Goal: Task Accomplishment & Management: Complete application form

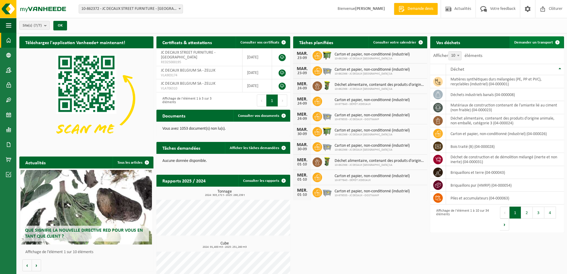
click at [534, 41] on span "Demander un transport" at bounding box center [533, 43] width 39 height 4
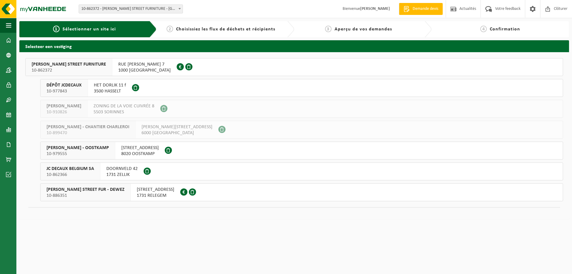
click at [119, 165] on div "DOORNVELD 42 1731 ZELLIK" at bounding box center [121, 171] width 43 height 17
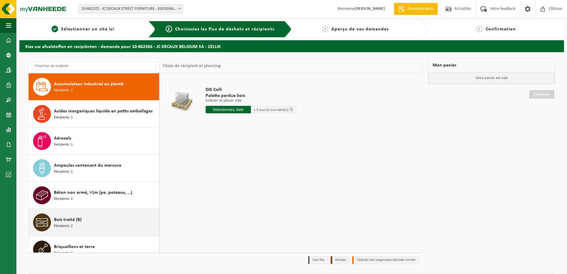
click at [86, 218] on div "Bois traité (B) Récipients: 2" at bounding box center [106, 222] width 104 height 18
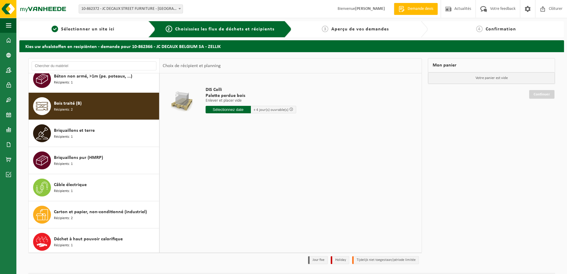
scroll to position [136, 0]
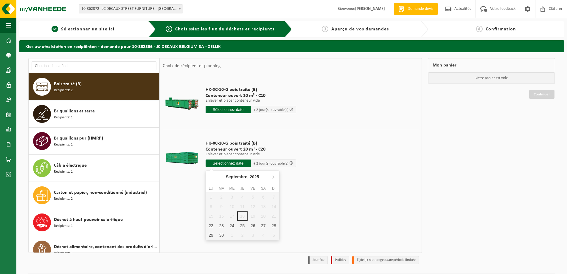
click at [229, 163] on input "text" at bounding box center [228, 162] width 45 height 7
click at [210, 226] on div "22" at bounding box center [211, 226] width 10 height 10
type input "à partir de 2025-09-22"
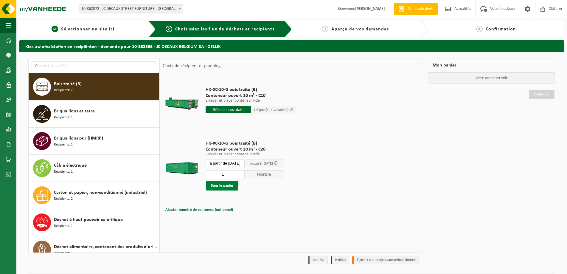
click at [224, 185] on button "Dans le panier" at bounding box center [222, 186] width 32 height 10
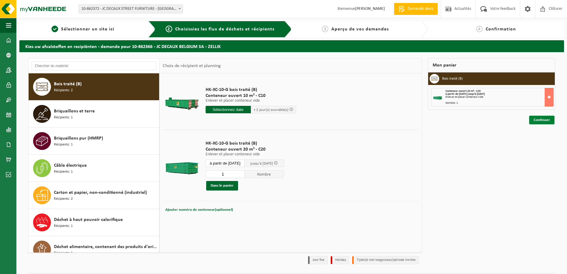
click at [542, 120] on link "Continuer" at bounding box center [541, 120] width 25 height 9
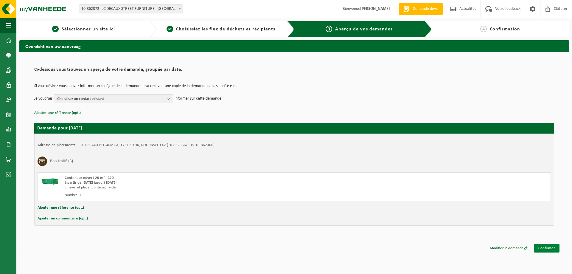
click at [550, 248] on link "Confirmer" at bounding box center [547, 248] width 26 height 9
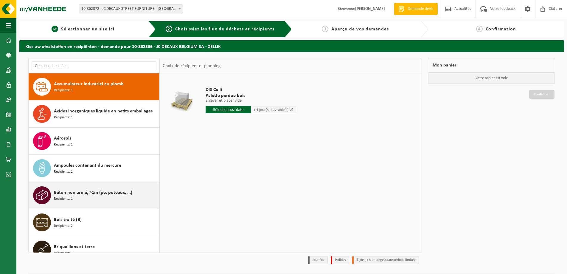
click at [97, 197] on div "Béton non armé, >1m (pe. poteaux, ...) Récipients: 1" at bounding box center [106, 195] width 104 height 18
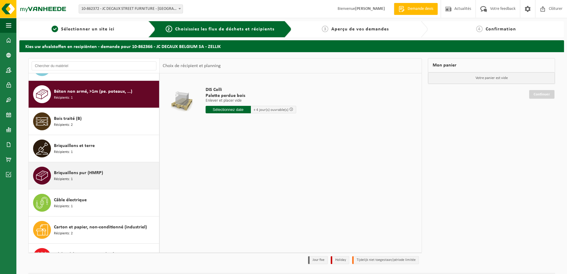
scroll to position [108, 0]
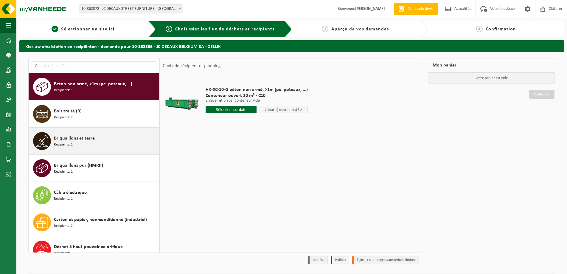
click at [87, 142] on div "Briquaillons et terre Récipients: 1" at bounding box center [106, 141] width 104 height 18
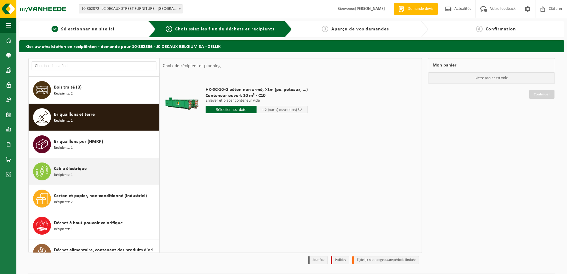
scroll to position [163, 0]
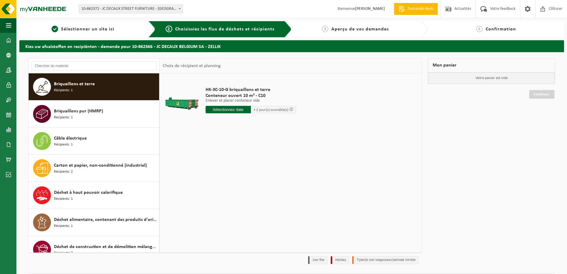
click at [229, 109] on input "text" at bounding box center [228, 109] width 45 height 7
click at [224, 173] on div "23" at bounding box center [221, 172] width 10 height 10
type input "à partir de 2025-09-23"
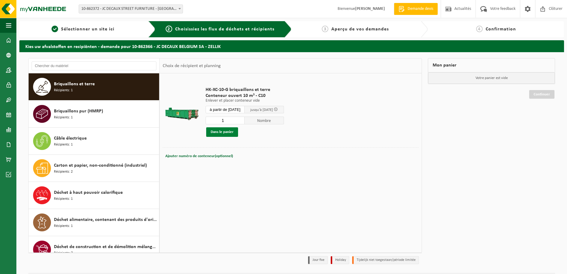
click at [226, 132] on button "Dans le panier" at bounding box center [222, 132] width 32 height 10
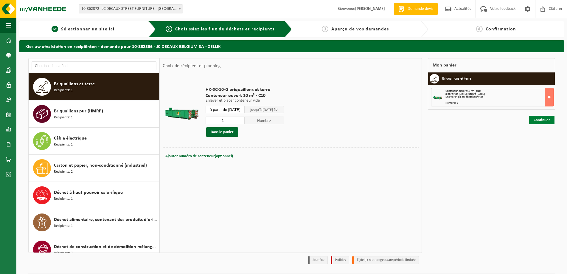
click at [546, 119] on link "Continuer" at bounding box center [541, 120] width 25 height 9
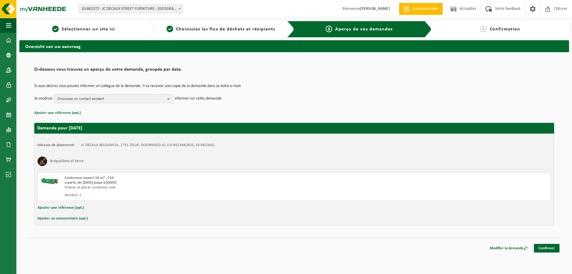
click at [68, 217] on button "Ajouter un commentaire (opt.)" at bounding box center [63, 219] width 50 height 8
click at [81, 219] on input "text" at bounding box center [304, 219] width 482 height 9
type input "bonjour, nous n'avons pas de container sur place c'est un chargement direct mer…"
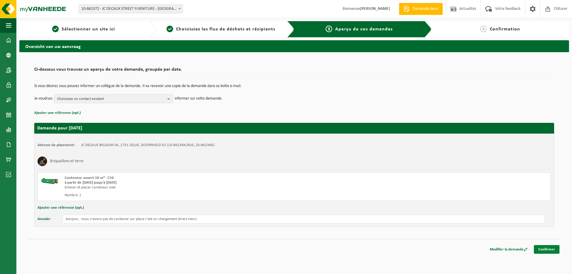
click at [546, 250] on link "Confirmer" at bounding box center [547, 249] width 26 height 9
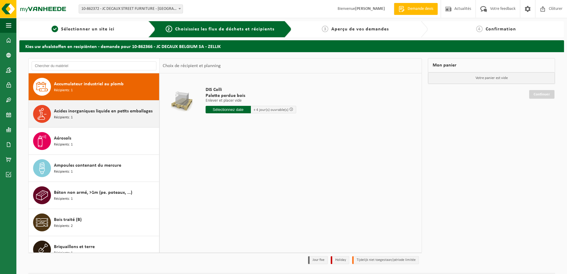
click at [91, 113] on span "Acides inorganiques liquide en petits emballages" at bounding box center [103, 111] width 99 height 7
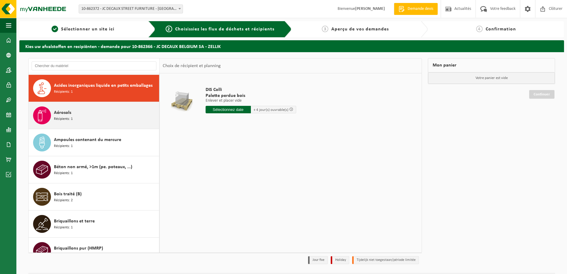
scroll to position [27, 0]
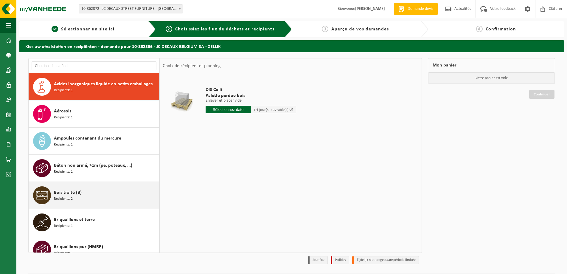
click at [80, 195] on span "Bois traité (B)" at bounding box center [68, 192] width 28 height 7
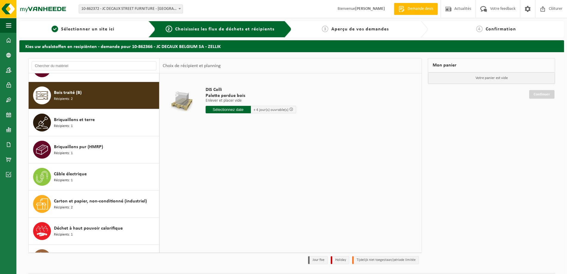
scroll to position [136, 0]
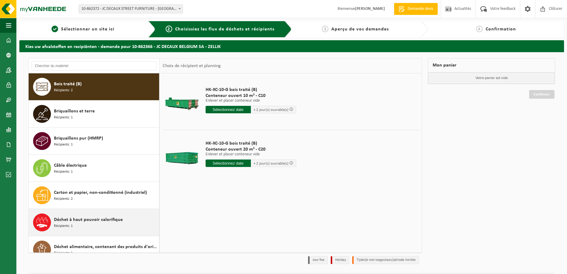
click at [80, 223] on div "Déchet à haut pouvoir calorifique Récipients: 1" at bounding box center [106, 222] width 104 height 18
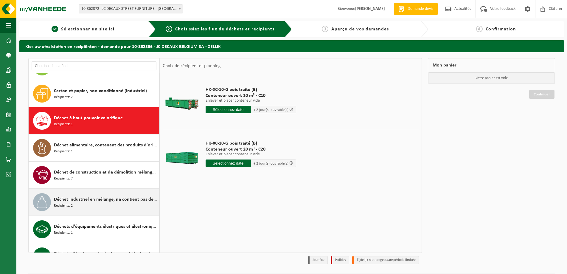
scroll to position [271, 0]
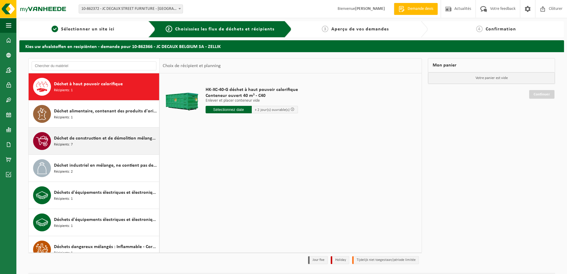
click at [81, 144] on div "Déchet de construction et de démolition mélangé (inerte et non inerte) Récipien…" at bounding box center [106, 141] width 104 height 18
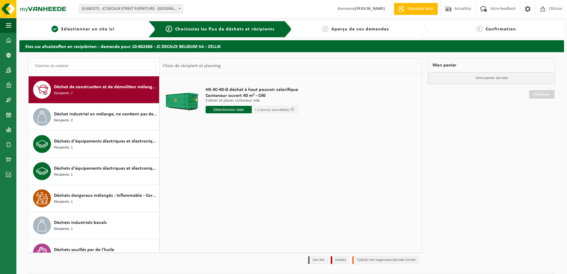
scroll to position [325, 0]
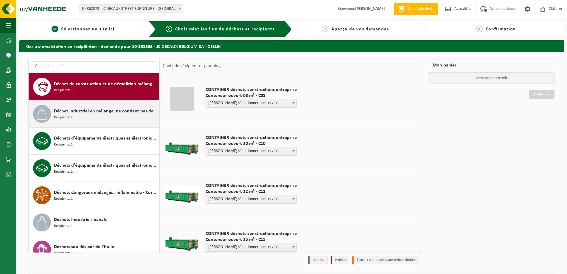
click at [85, 117] on div "Déchet industriel en mélange, ne contient pas de fractions recyclables, combust…" at bounding box center [106, 114] width 104 height 18
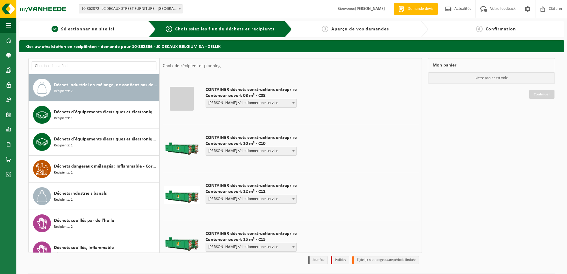
scroll to position [352, 0]
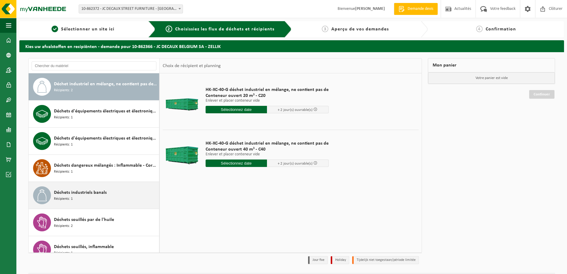
click at [84, 196] on div "Déchets industriels banals Récipients: 1" at bounding box center [106, 195] width 104 height 18
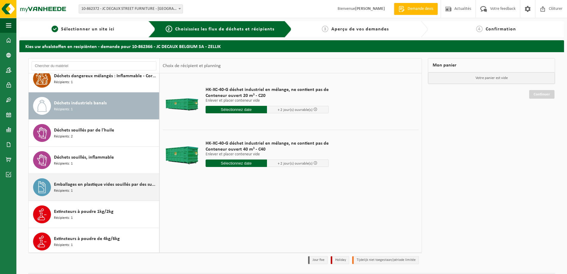
scroll to position [461, 0]
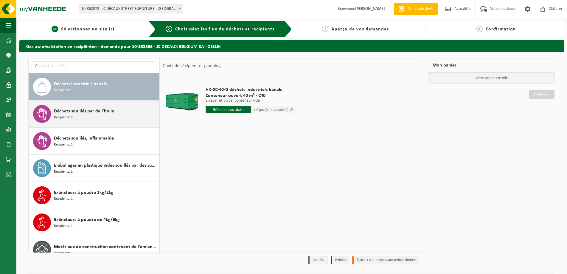
click at [78, 112] on span "Déchets souillés par de l'huile" at bounding box center [84, 111] width 60 height 7
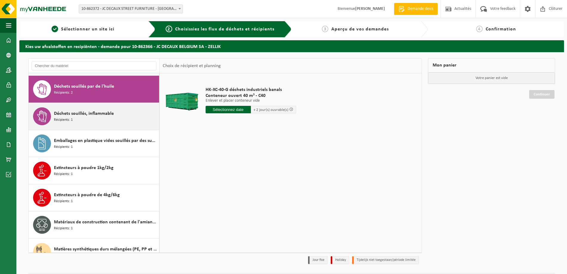
scroll to position [488, 0]
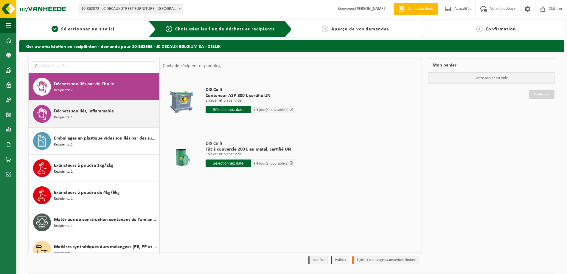
click at [100, 113] on span "Déchets souillés, inflammable" at bounding box center [84, 111] width 60 height 7
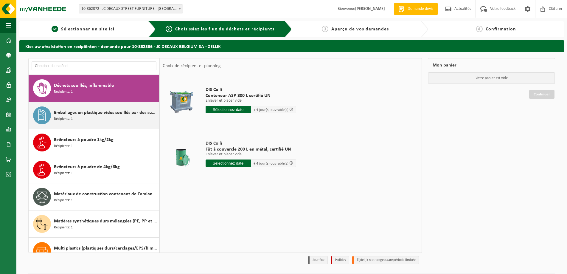
scroll to position [515, 0]
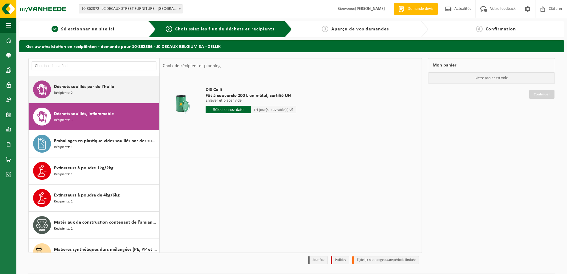
click at [80, 94] on div "Déchets souillés par de l'huile Récipients: 2" at bounding box center [106, 89] width 104 height 18
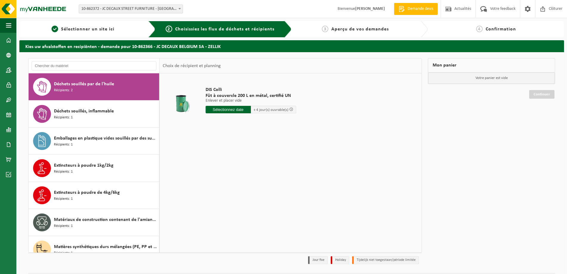
scroll to position [488, 0]
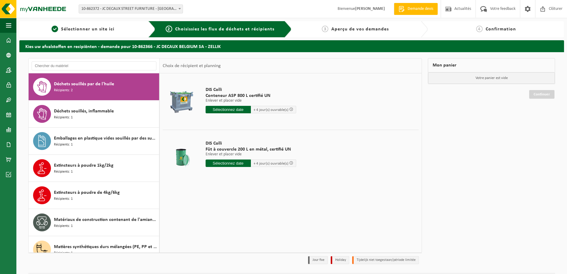
click at [225, 108] on input "text" at bounding box center [228, 109] width 45 height 7
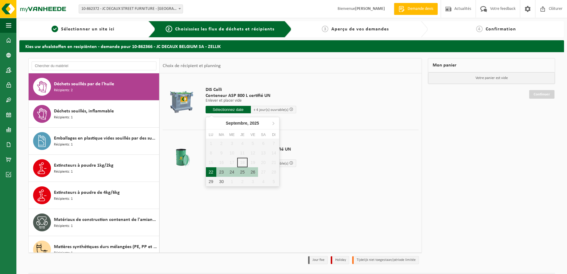
click at [213, 171] on div "22" at bounding box center [211, 172] width 10 height 10
type input "à partir de 2025-09-22"
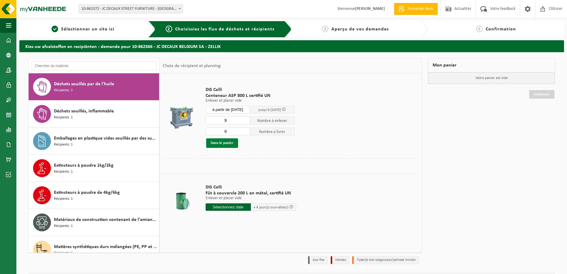
click at [224, 143] on button "Dans le panier" at bounding box center [222, 143] width 32 height 10
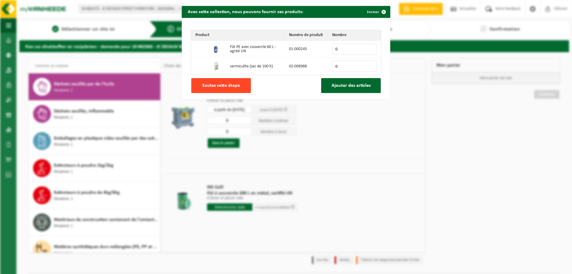
click at [215, 86] on span "Sautez cette étape" at bounding box center [221, 85] width 38 height 5
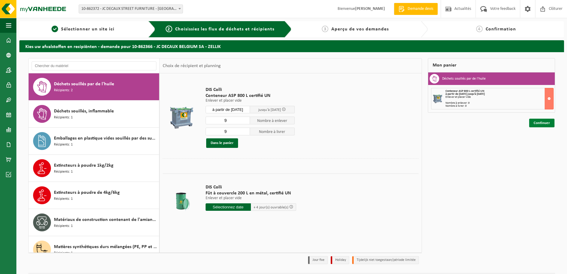
click at [540, 122] on link "Continuer" at bounding box center [541, 123] width 25 height 9
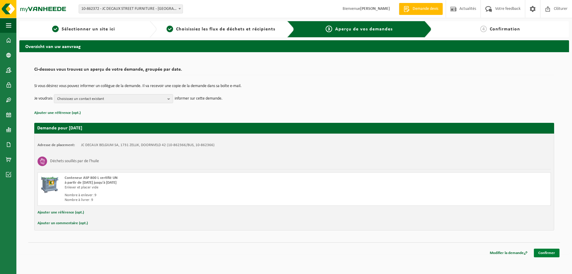
click at [547, 252] on link "Confirmer" at bounding box center [547, 253] width 26 height 9
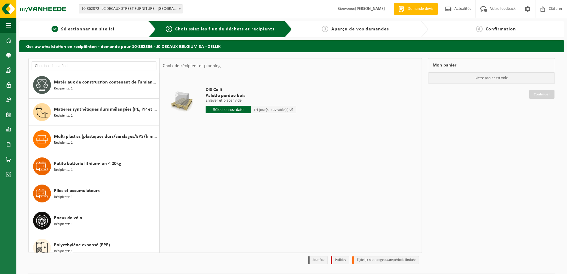
scroll to position [626, 0]
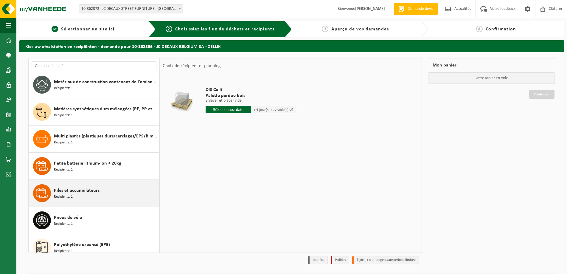
click at [67, 192] on span "Piles et accumulateurs" at bounding box center [77, 190] width 46 height 7
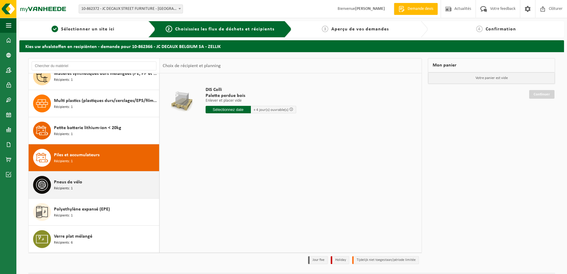
scroll to position [661, 0]
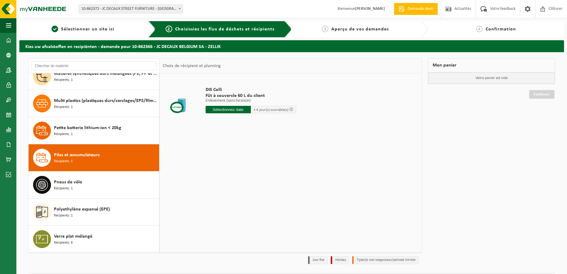
click at [227, 107] on input "text" at bounding box center [228, 109] width 45 height 7
click at [211, 172] on div "22" at bounding box center [211, 172] width 10 height 10
type input "à partir de 2025-09-22"
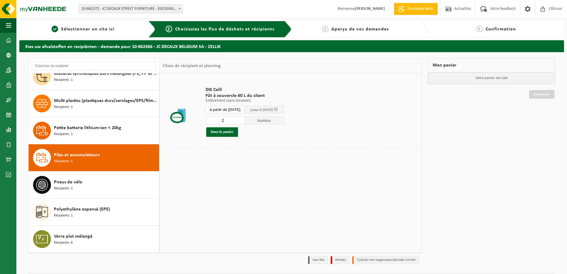
click at [245, 119] on input "2" at bounding box center [225, 121] width 39 height 8
type input "1"
click at [244, 122] on input "1" at bounding box center [225, 121] width 39 height 8
click at [224, 131] on button "Dans le panier" at bounding box center [222, 132] width 32 height 10
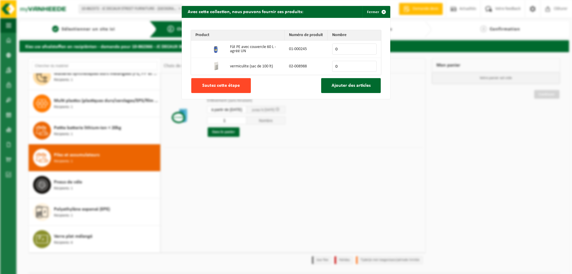
click at [215, 84] on span "Sautez cette étape" at bounding box center [221, 85] width 38 height 5
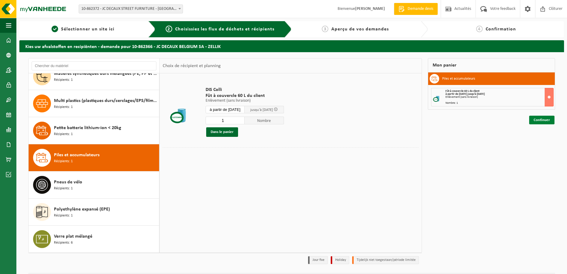
click at [542, 120] on link "Continuer" at bounding box center [541, 120] width 25 height 9
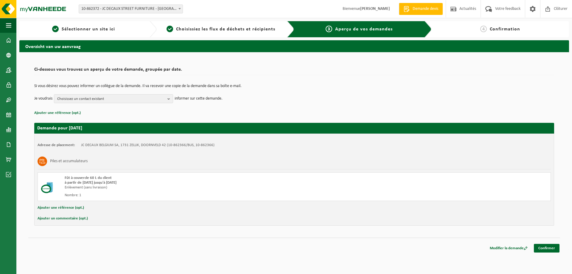
click at [61, 218] on button "Ajouter un commentaire (opt.)" at bounding box center [63, 219] width 50 height 8
click at [78, 219] on input "text" at bounding box center [304, 219] width 482 height 9
type input "b"
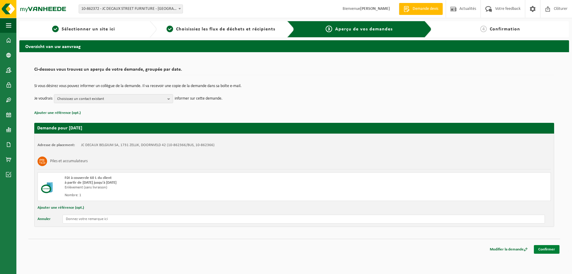
click at [546, 247] on link "Confirmer" at bounding box center [547, 249] width 26 height 9
